Goal: Find specific page/section: Find specific page/section

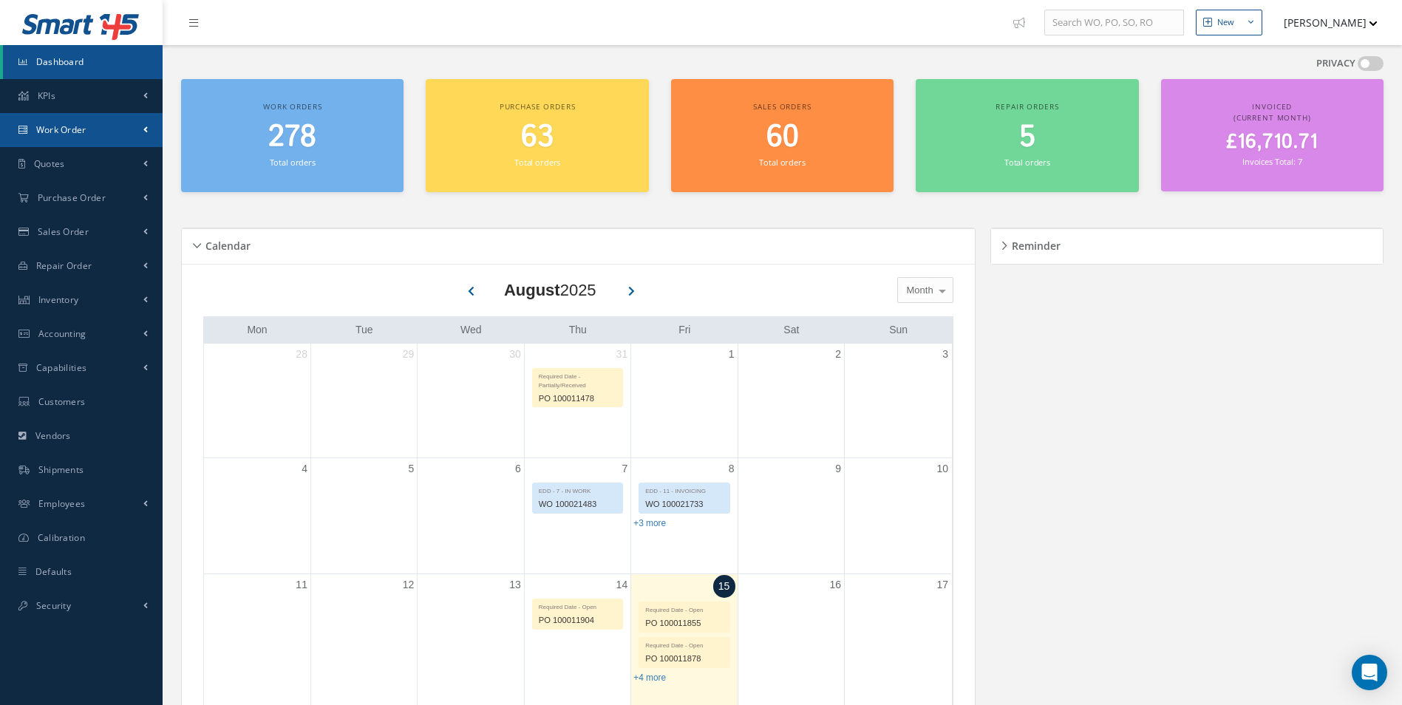
click at [128, 132] on link "Work Order" at bounding box center [81, 130] width 163 height 34
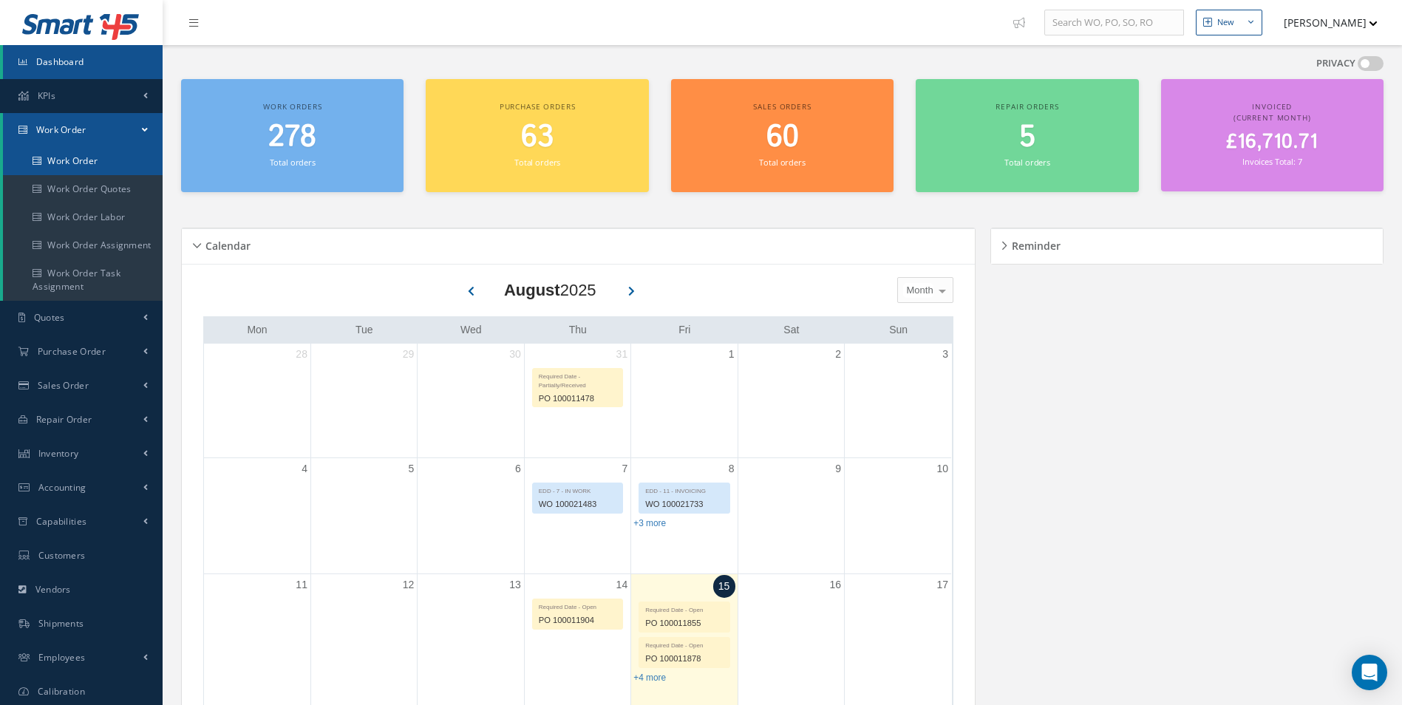
click at [91, 168] on link "Work Order" at bounding box center [83, 161] width 160 height 28
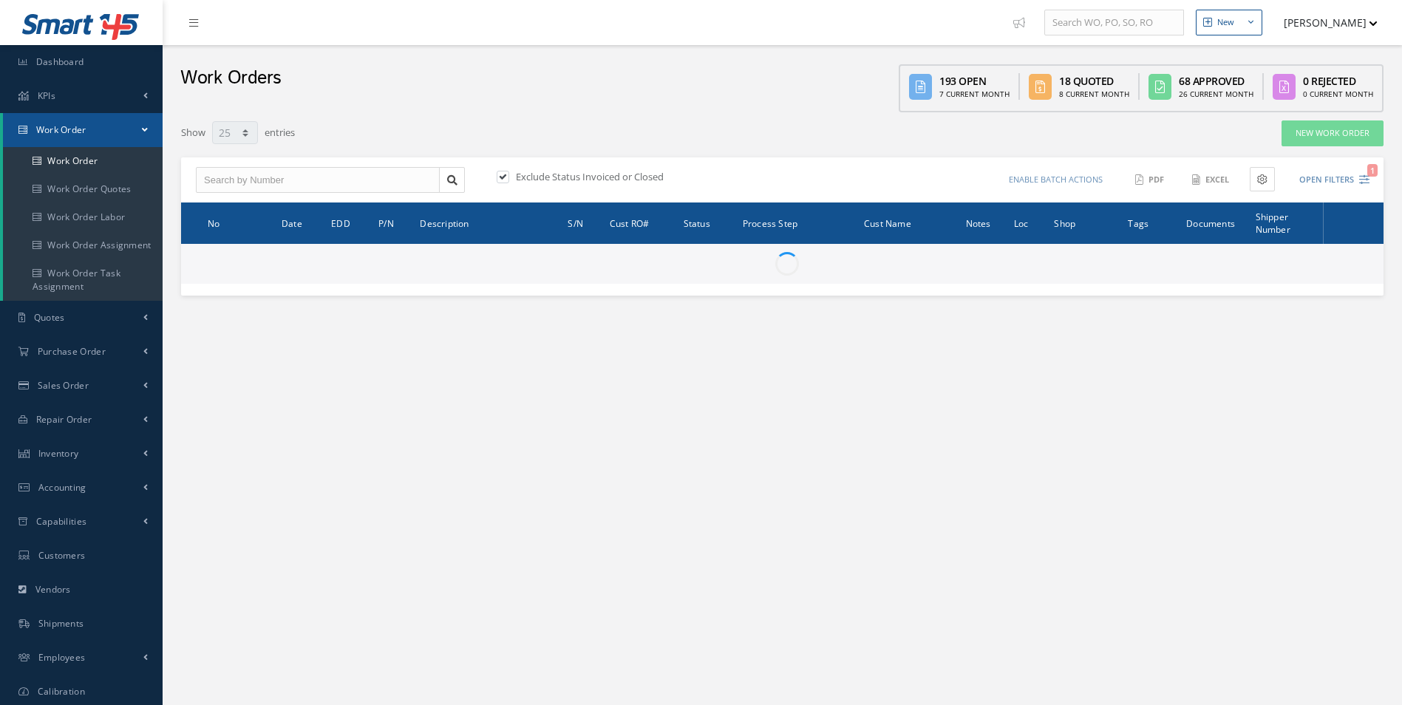
select select "25"
type input "All Work Request"
type input "All Work Performed"
type input "All Status"
type input "WO Part Status"
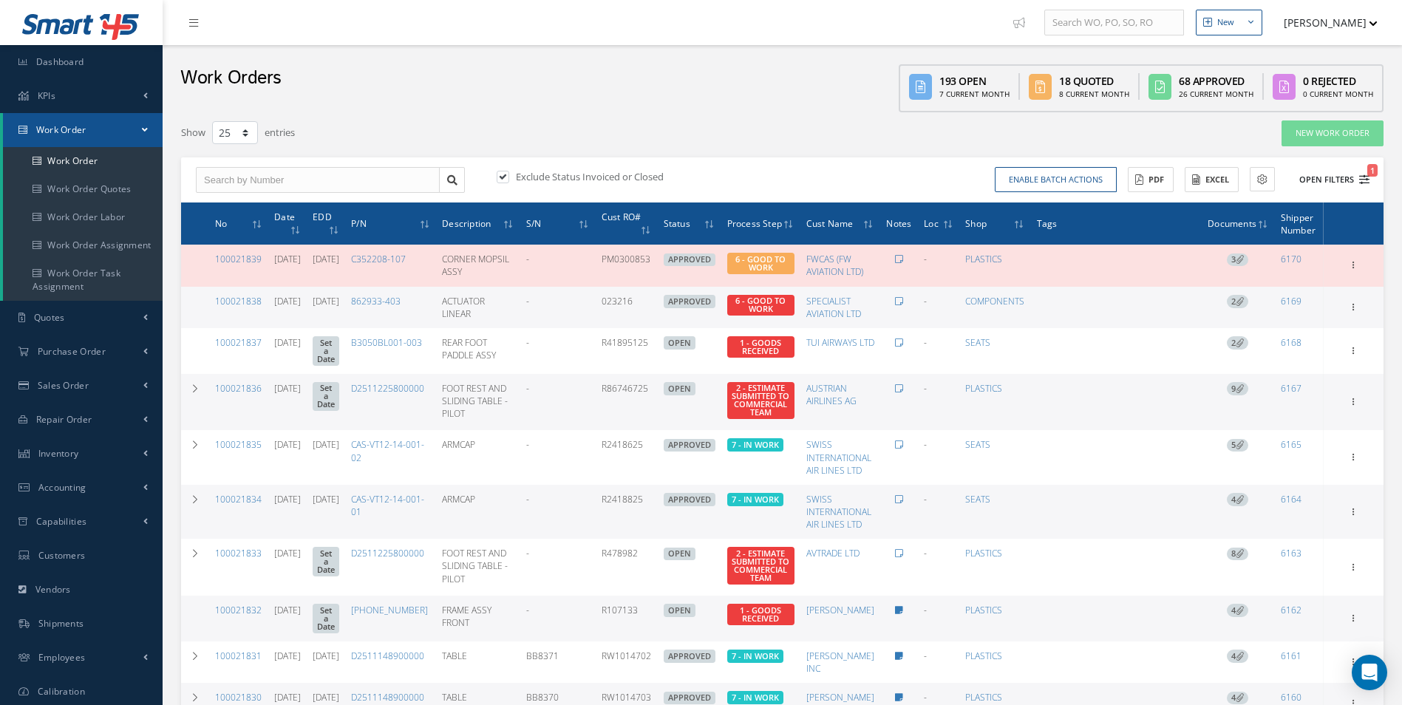
click at [1339, 177] on button "Open Filters 1" at bounding box center [1327, 180] width 83 height 24
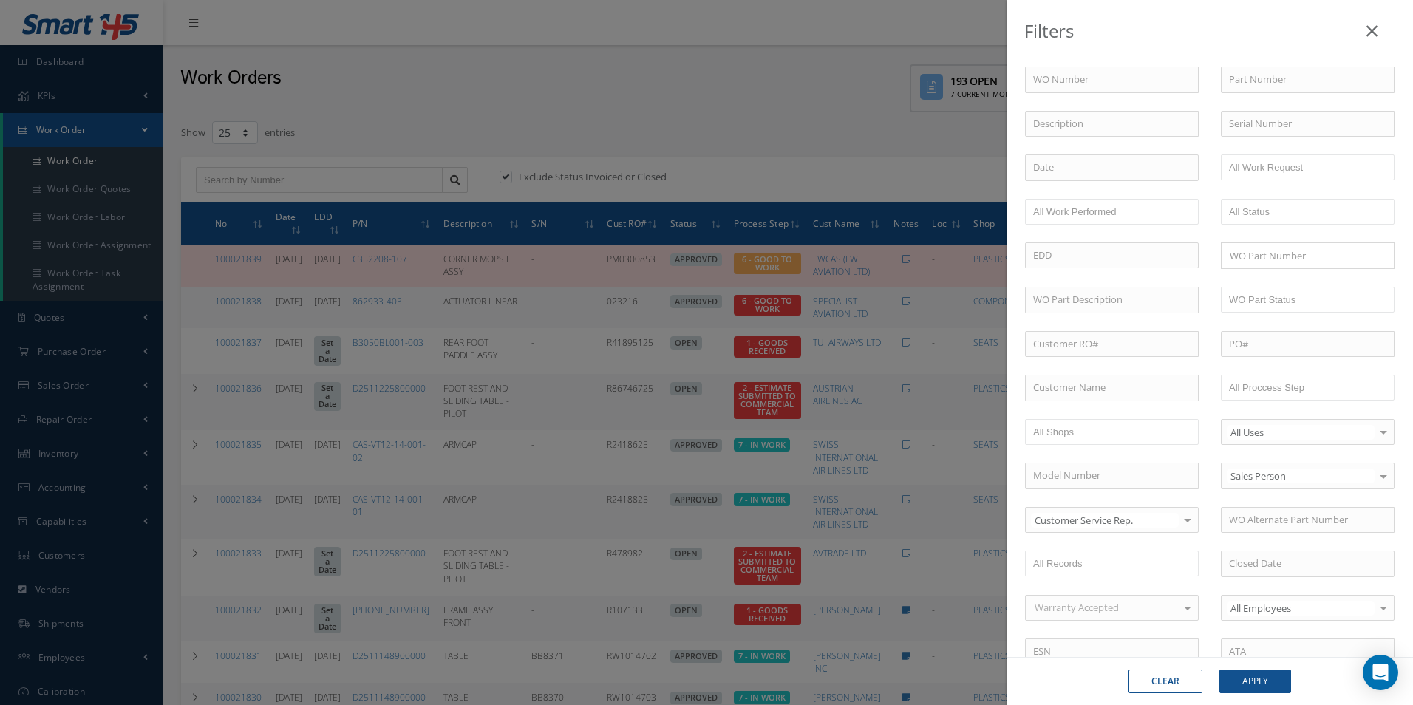
scroll to position [74, 0]
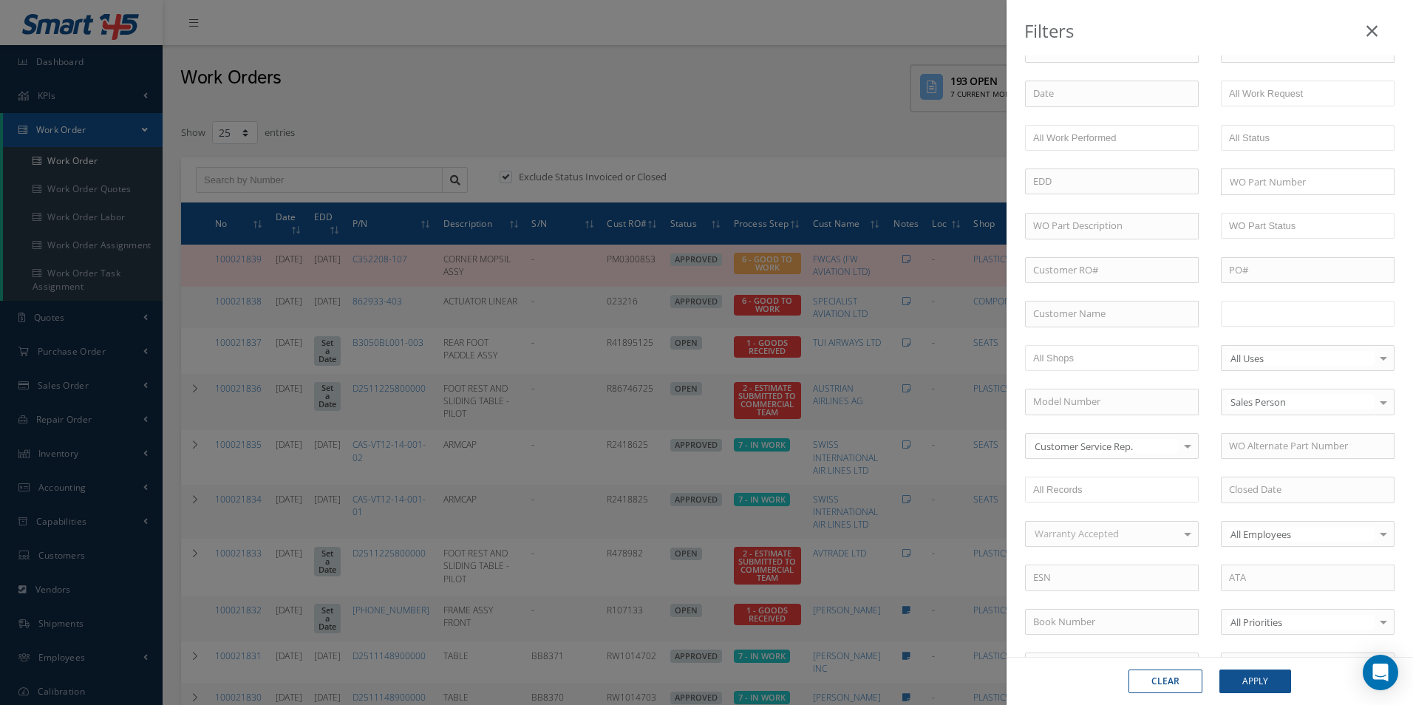
click at [1277, 316] on input "text" at bounding box center [1276, 313] width 94 height 18
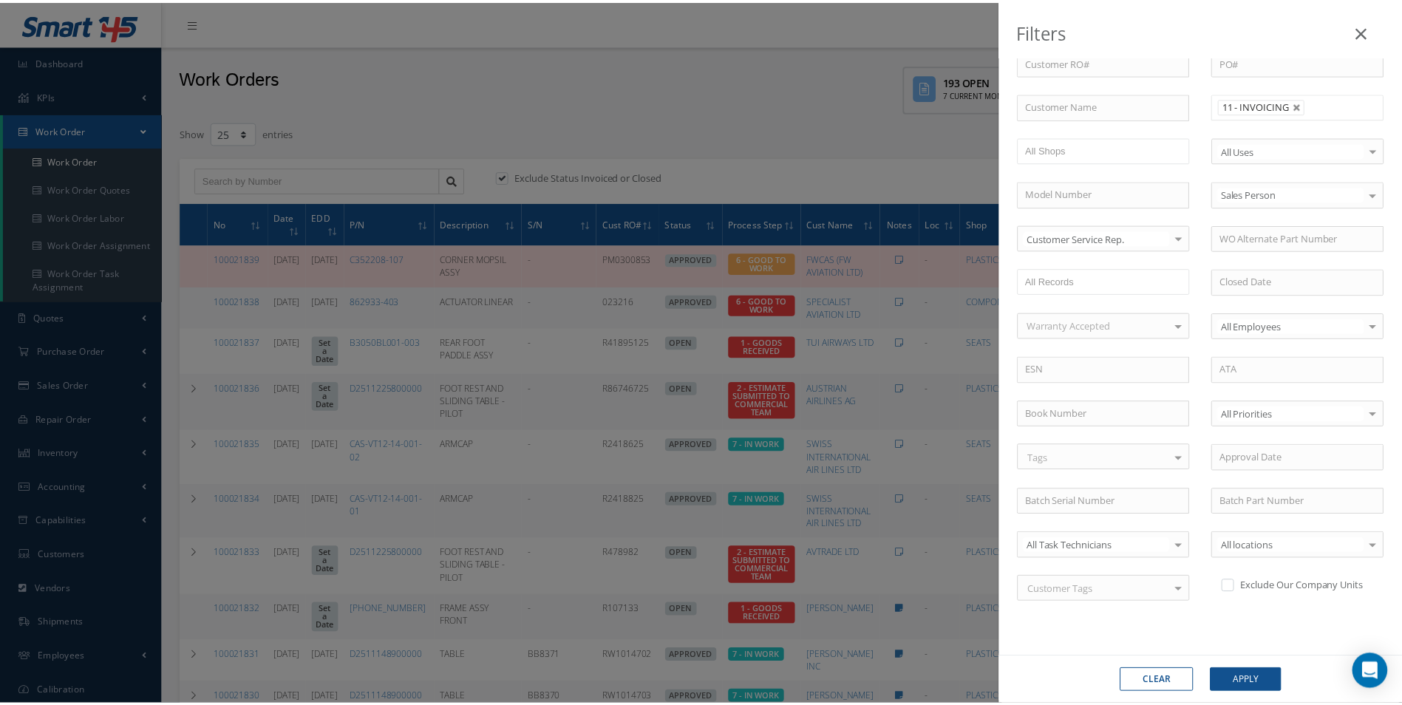
scroll to position [0, 0]
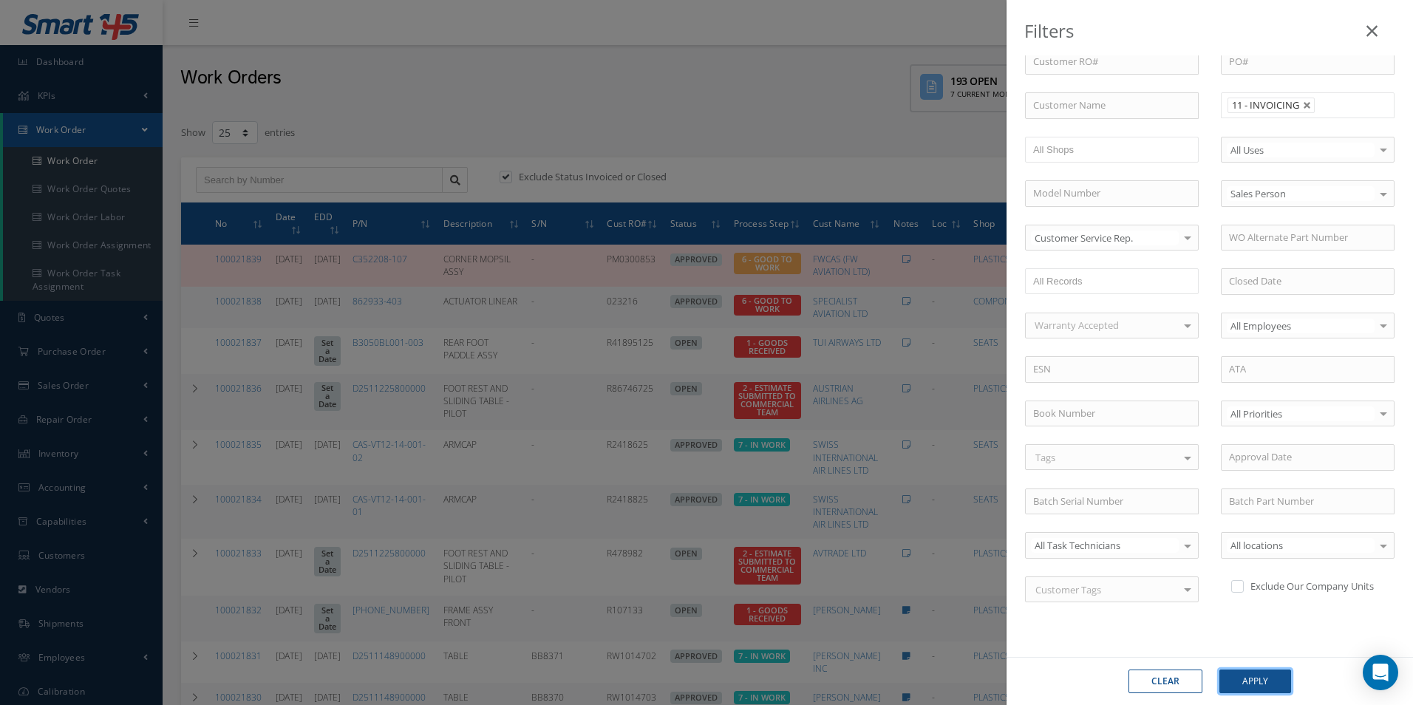
click at [1275, 678] on button "Apply" at bounding box center [1255, 681] width 72 height 24
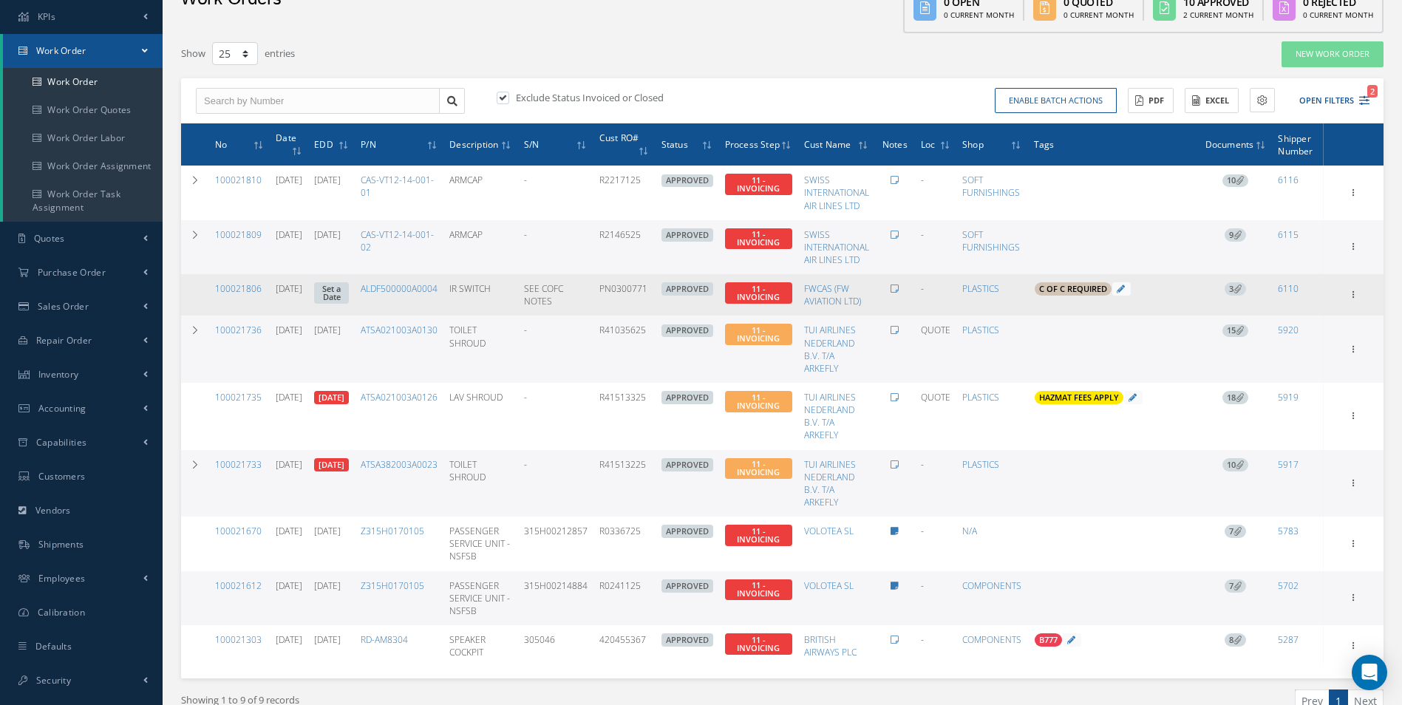
scroll to position [106, 0]
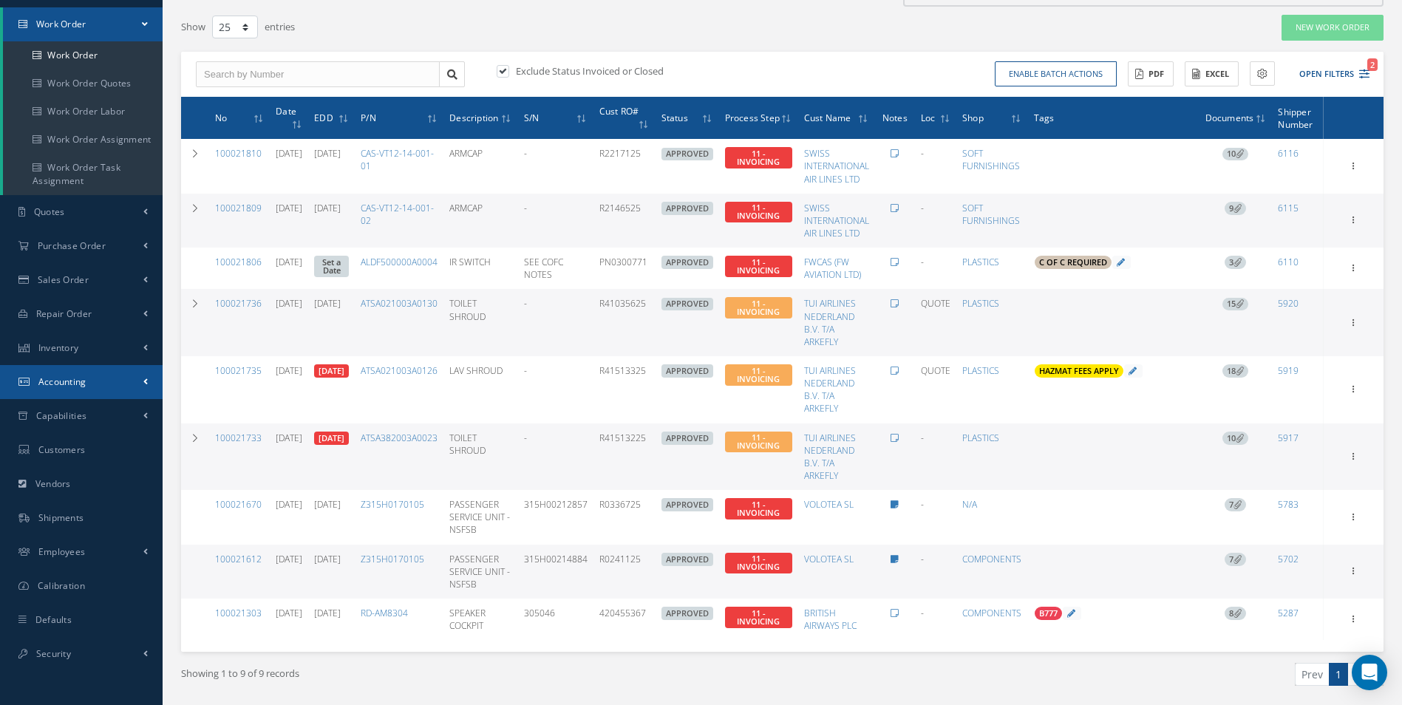
click at [89, 377] on link "Accounting" at bounding box center [81, 382] width 163 height 34
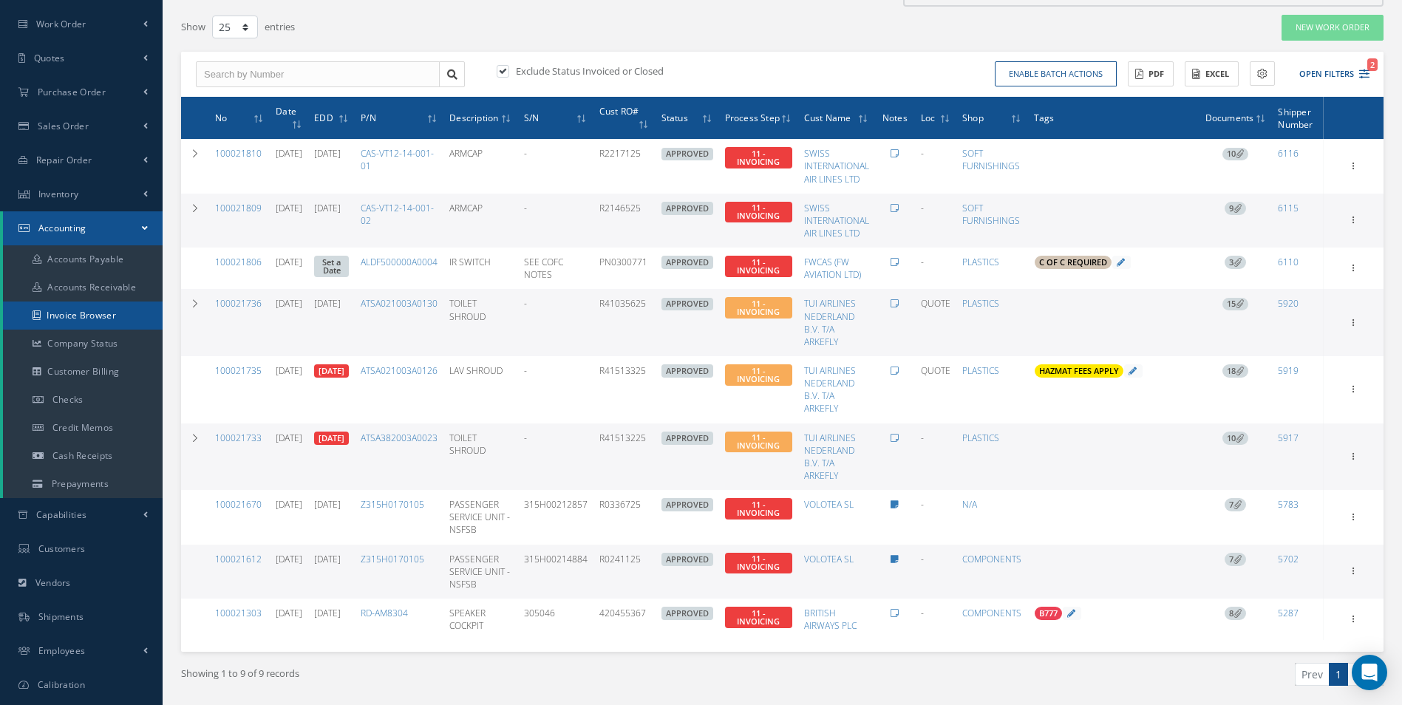
click at [94, 320] on link "Invoice Browser" at bounding box center [83, 315] width 160 height 28
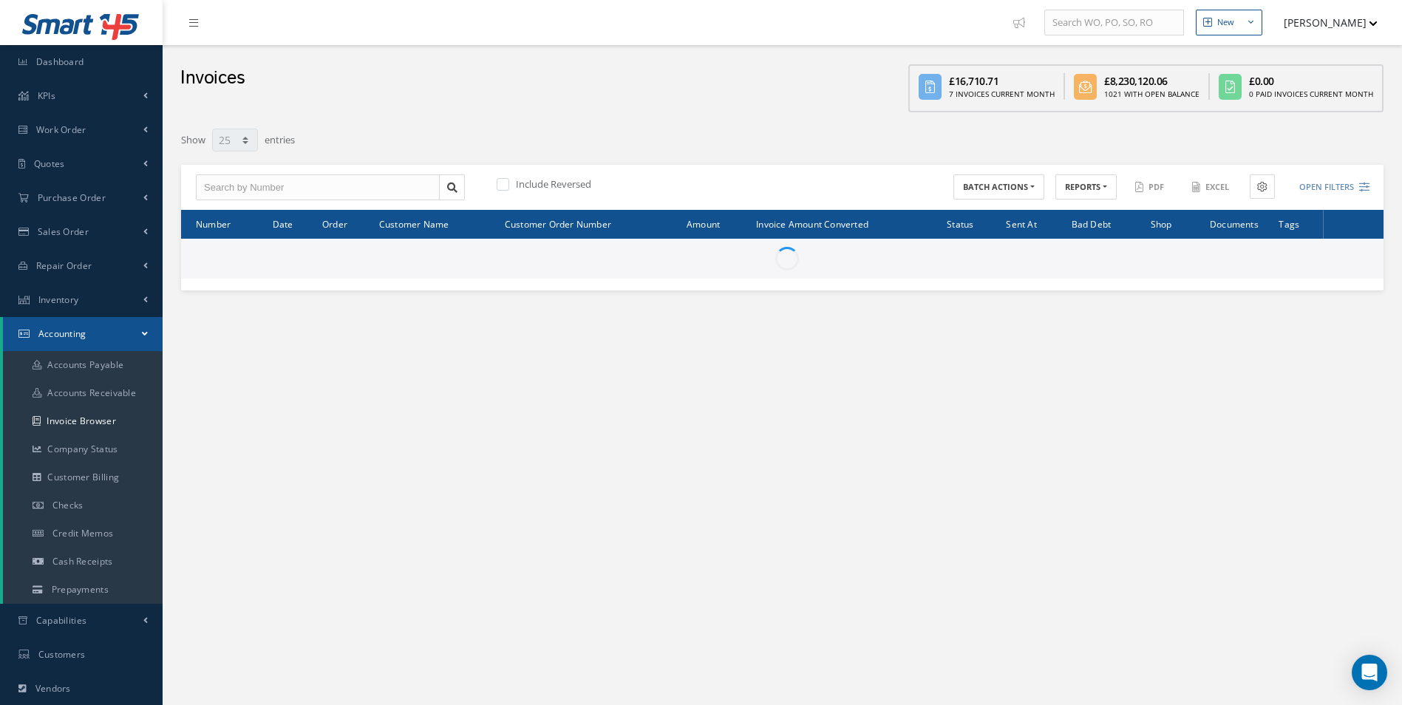
select select "25"
